Goal: Transaction & Acquisition: Register for event/course

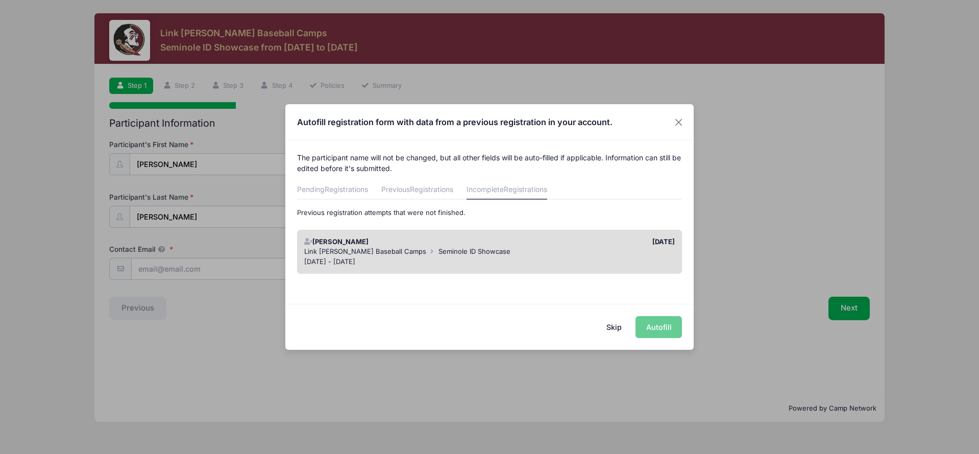
click at [492, 257] on div "[DATE] - [DATE]" at bounding box center [489, 262] width 371 height 10
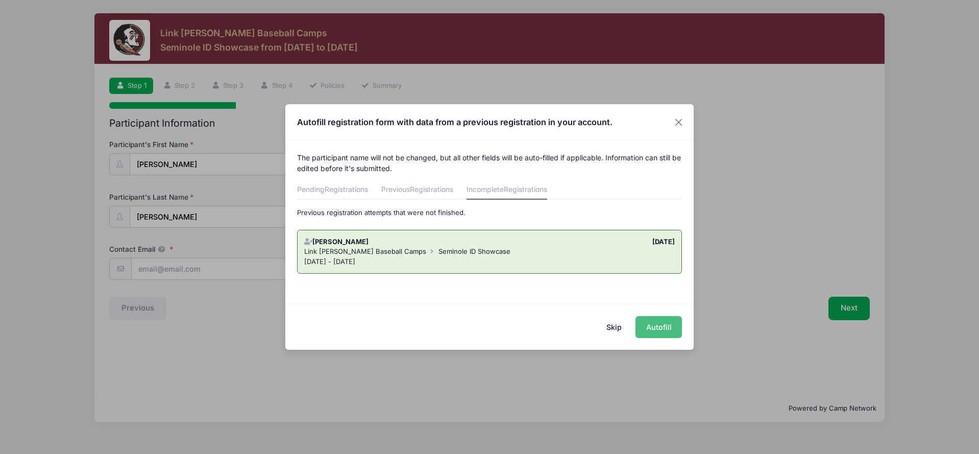
click at [654, 326] on button "Autofill" at bounding box center [658, 327] width 46 height 22
type input "[EMAIL_ADDRESS][DOMAIN_NAME]"
type input "[DATE]"
type input "[STREET_ADDRESS]"
type input "Jupiter"
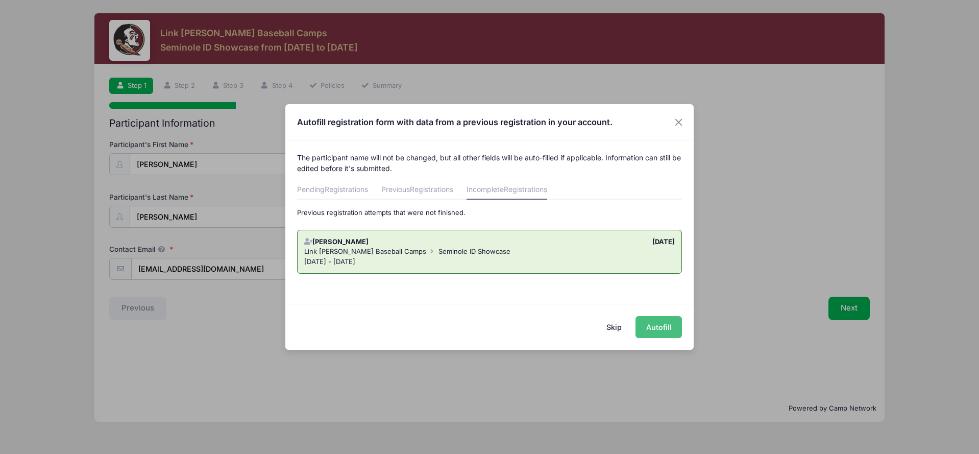
select select "FL"
type input "33478"
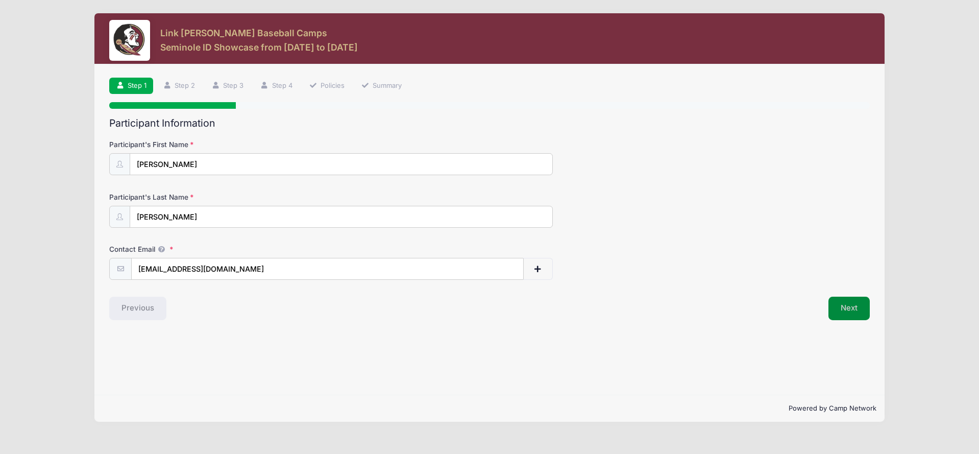
click at [845, 307] on button "Next" at bounding box center [848, 308] width 41 height 23
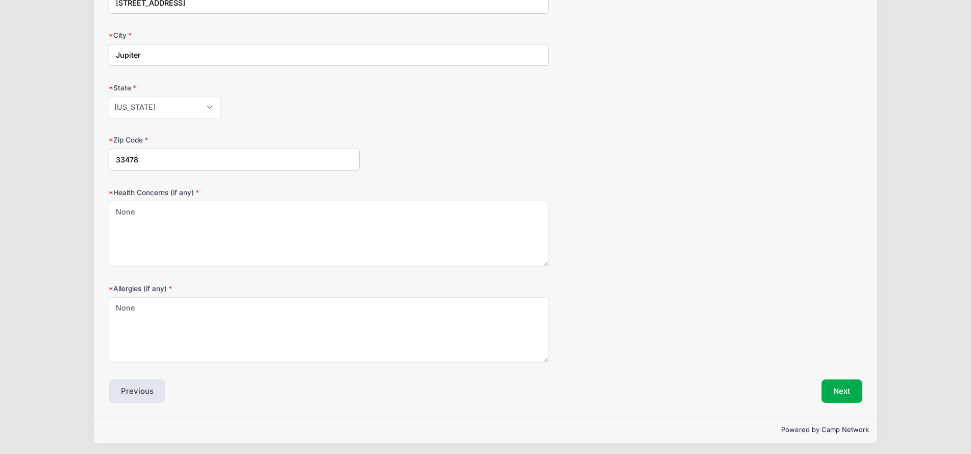
scroll to position [213, 0]
click at [829, 385] on button "Next" at bounding box center [842, 391] width 41 height 23
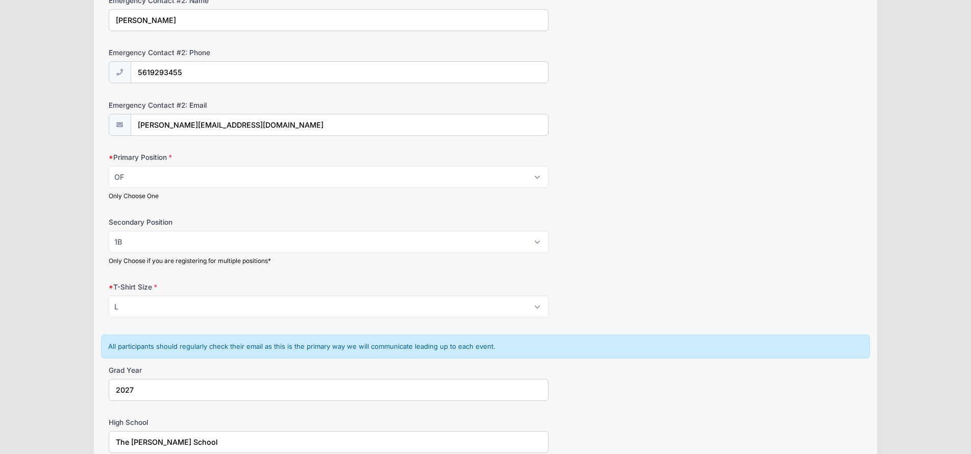
scroll to position [460, 0]
select select "1B"
select select "OF"
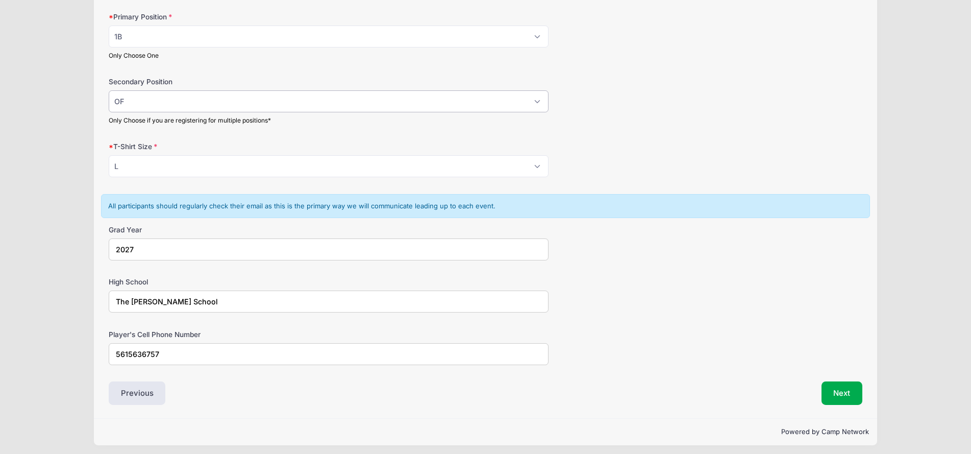
scroll to position [598, 0]
click at [838, 396] on button "Next" at bounding box center [842, 393] width 41 height 23
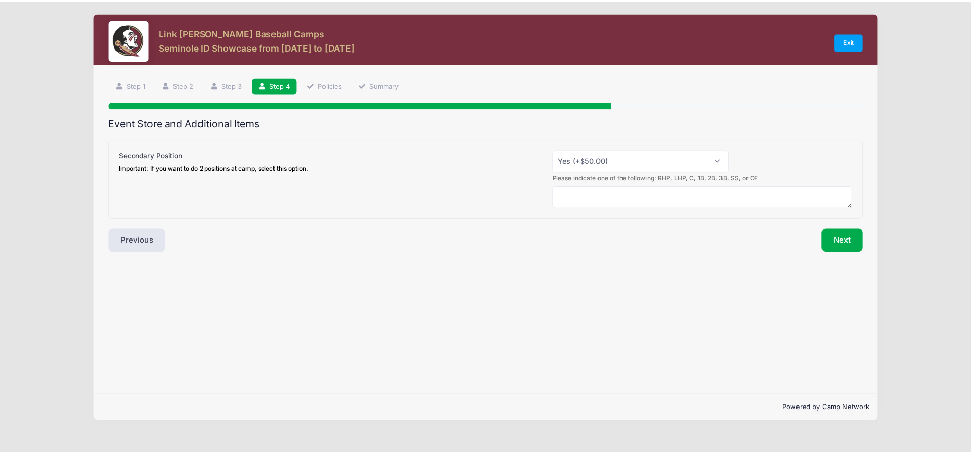
scroll to position [0, 0]
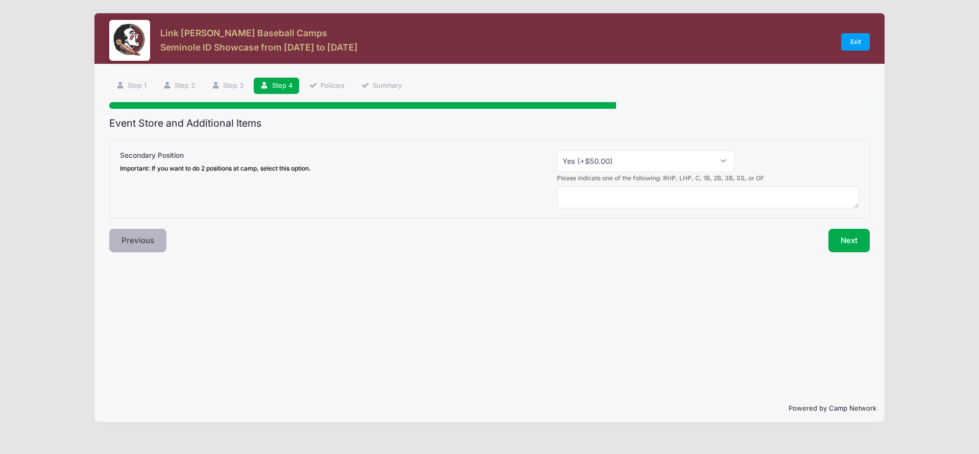
click at [146, 234] on button "Previous" at bounding box center [137, 240] width 57 height 23
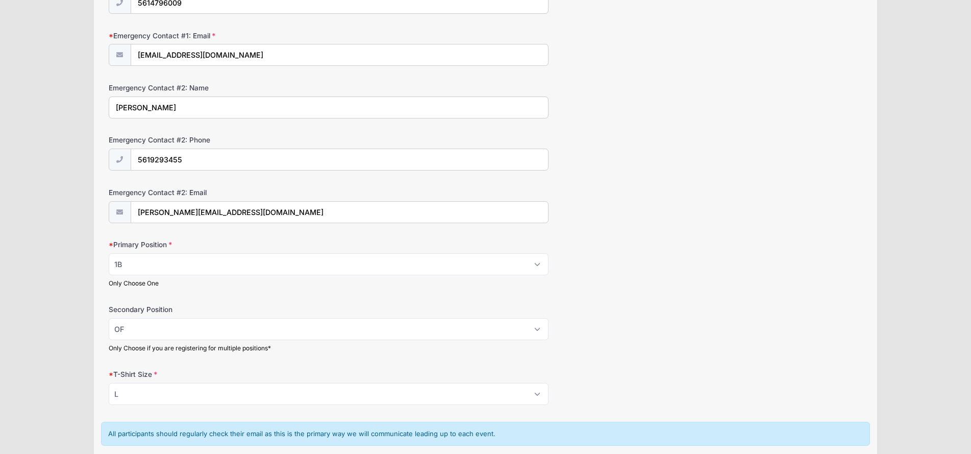
scroll to position [371, 0]
select select
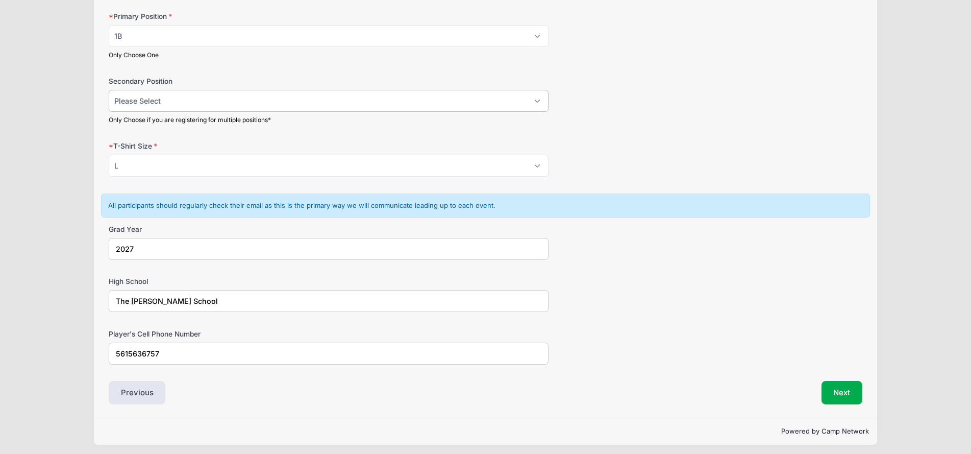
scroll to position [598, 0]
click at [850, 394] on button "Next" at bounding box center [842, 393] width 41 height 23
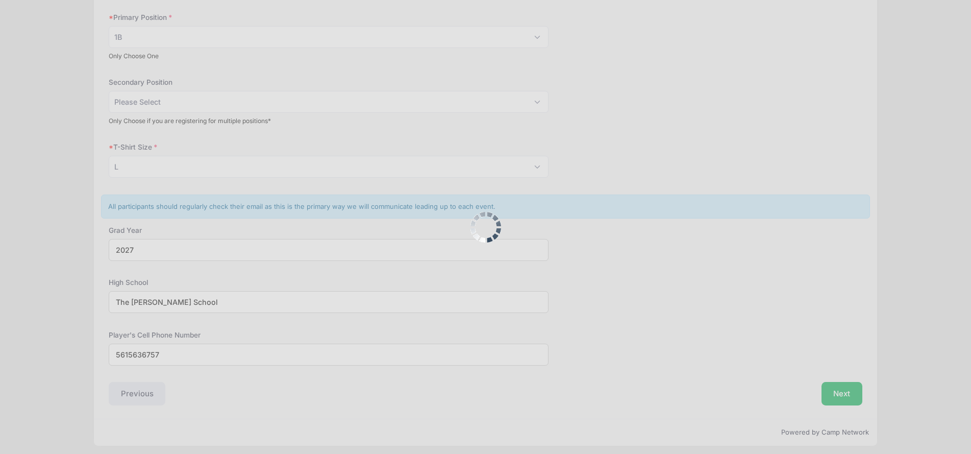
scroll to position [0, 0]
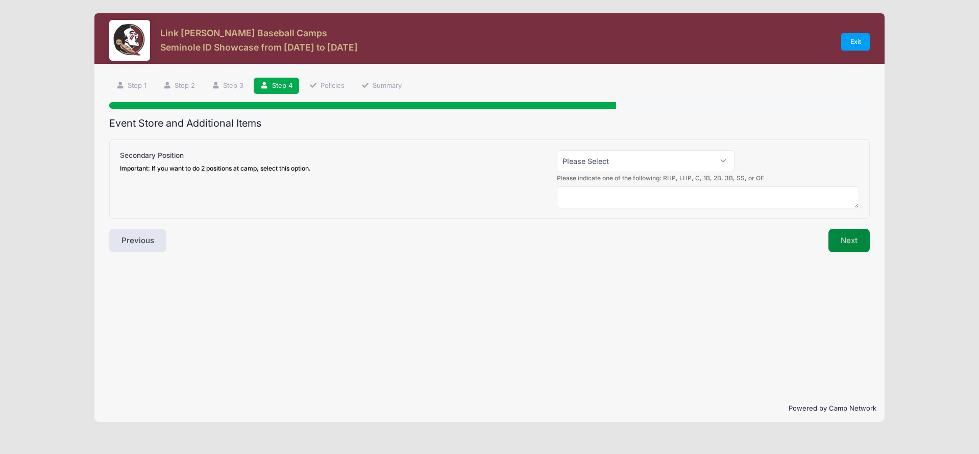
click at [838, 239] on button "Next" at bounding box center [848, 240] width 41 height 23
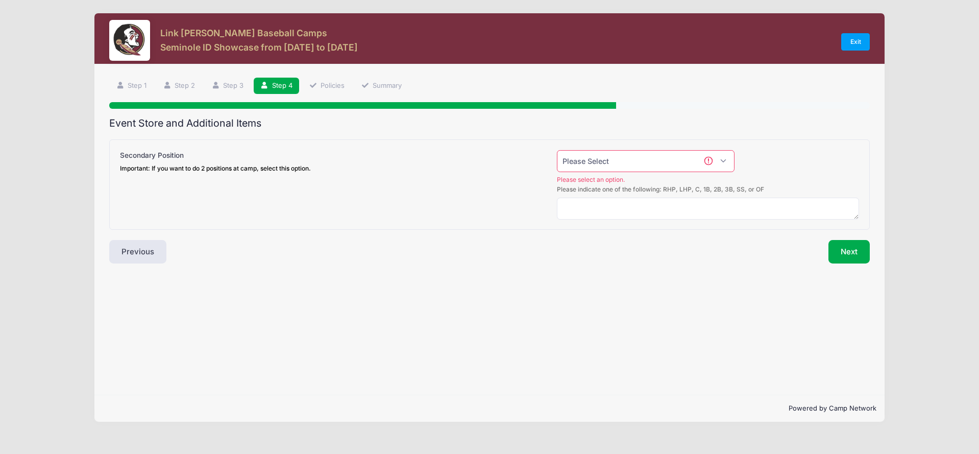
select select "0"
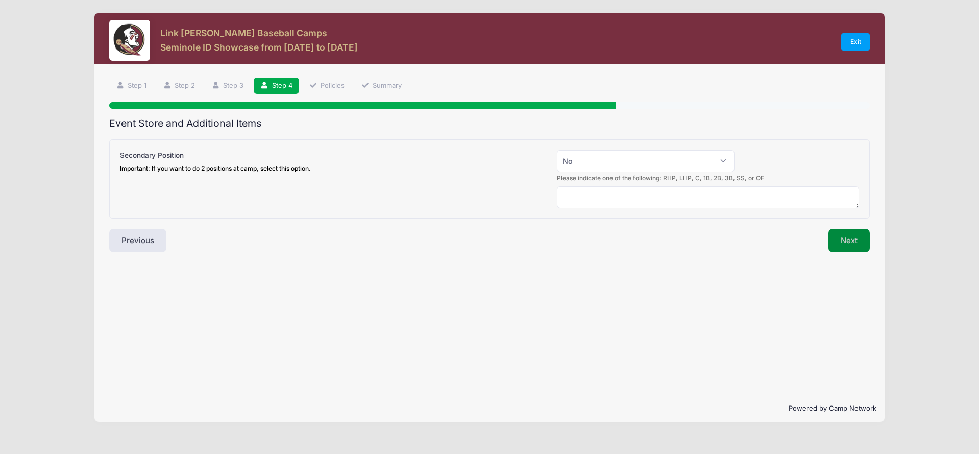
click at [844, 244] on button "Next" at bounding box center [848, 240] width 41 height 23
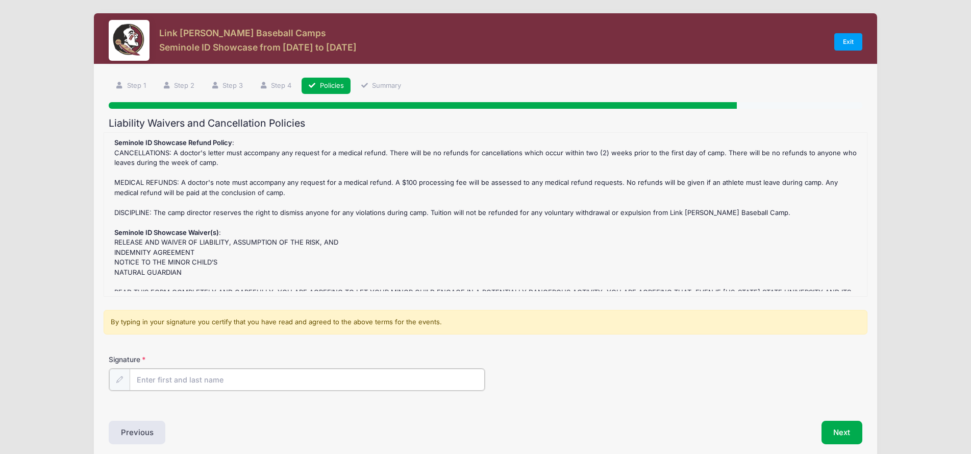
click at [418, 383] on input "Signature" at bounding box center [308, 380] width 356 height 22
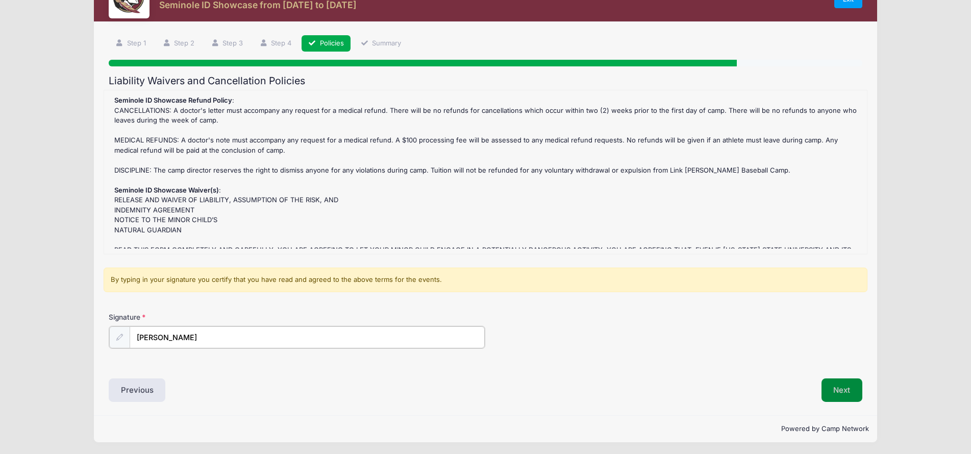
type input "[PERSON_NAME]"
click at [835, 390] on button "Next" at bounding box center [842, 388] width 41 height 23
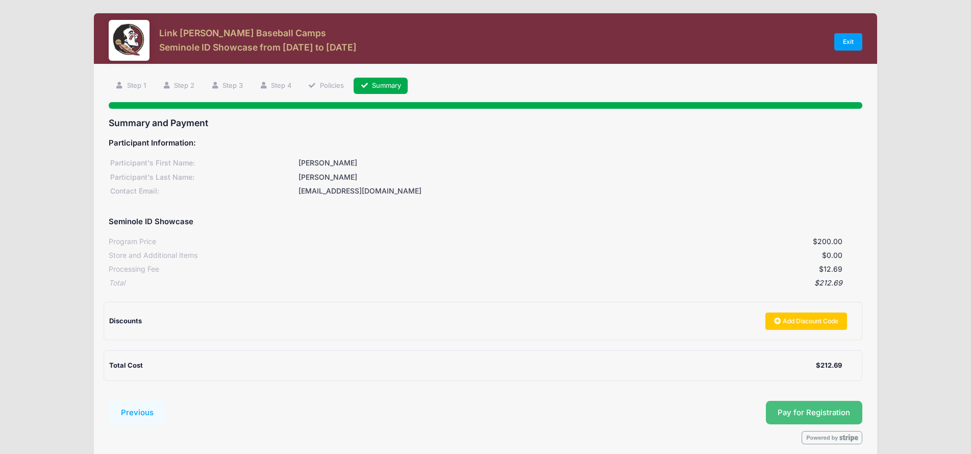
click at [796, 405] on button "Pay for Registration" at bounding box center [814, 412] width 97 height 23
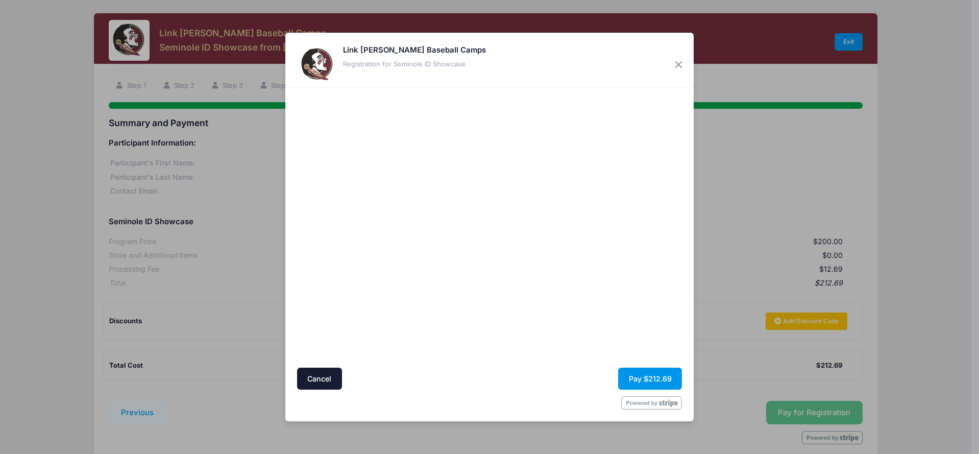
click at [653, 375] on button "Pay $212.69" at bounding box center [650, 378] width 64 height 22
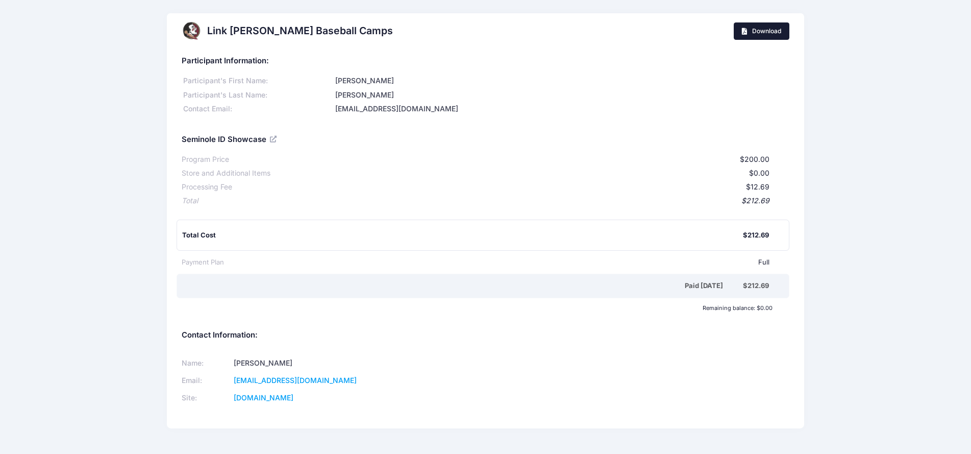
click at [745, 32] on icon at bounding box center [746, 32] width 8 height 0
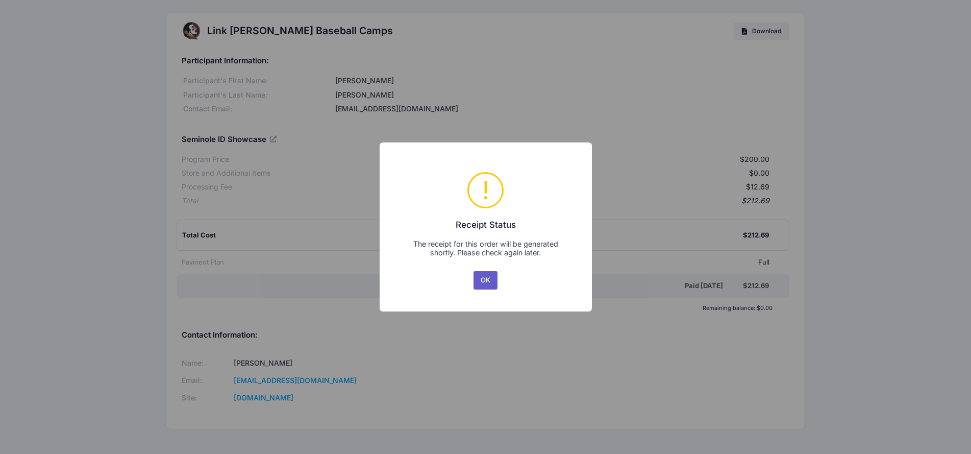
click at [482, 283] on button "OK" at bounding box center [486, 280] width 24 height 18
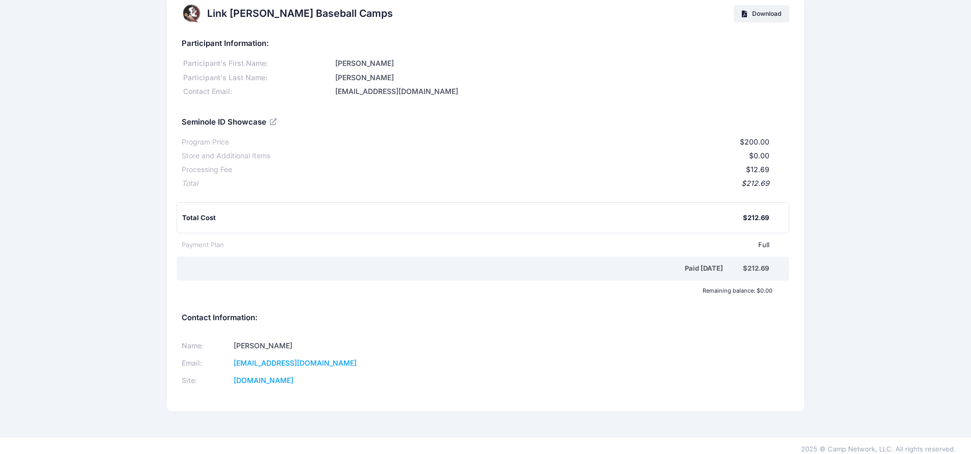
scroll to position [17, 0]
